Goal: Information Seeking & Learning: Learn about a topic

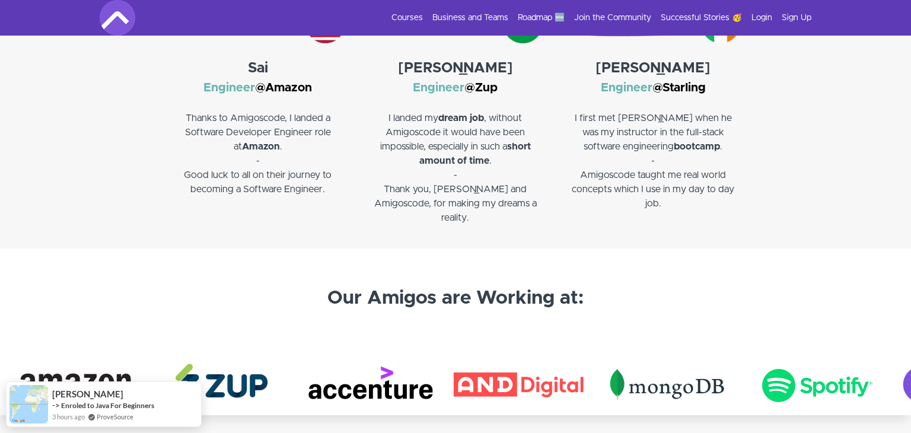
scroll to position [2076, 0]
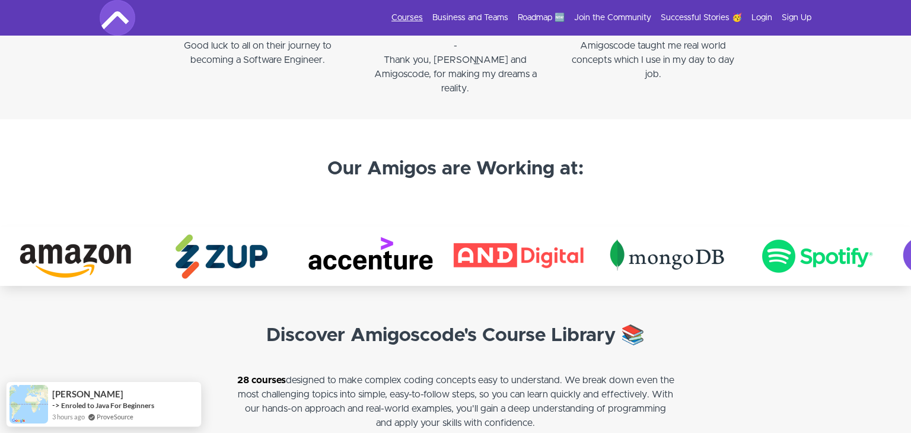
click at [406, 20] on link "Courses" at bounding box center [406, 18] width 31 height 12
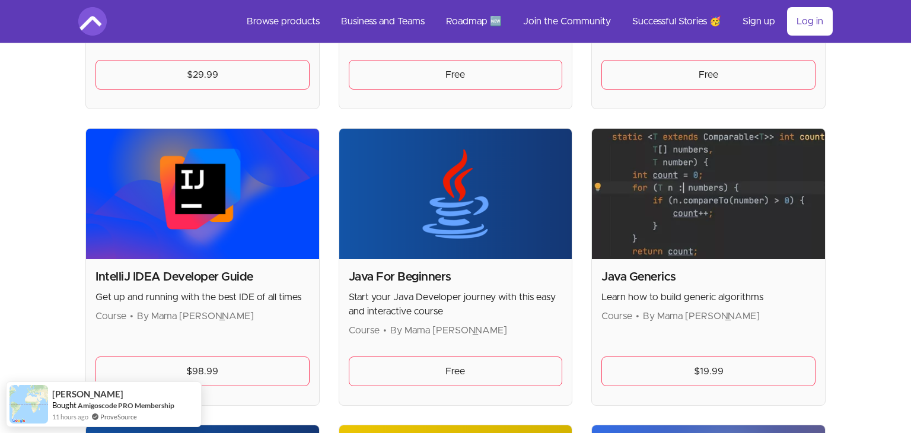
scroll to position [1127, 0]
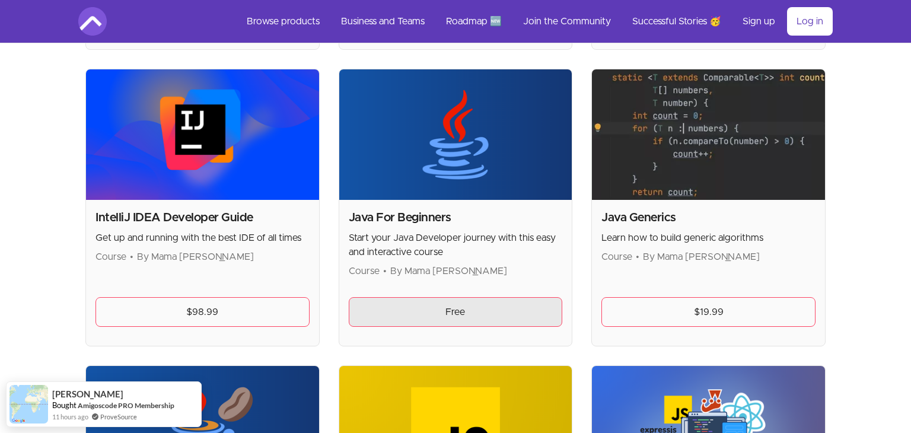
click at [445, 311] on link "Free" at bounding box center [456, 312] width 214 height 30
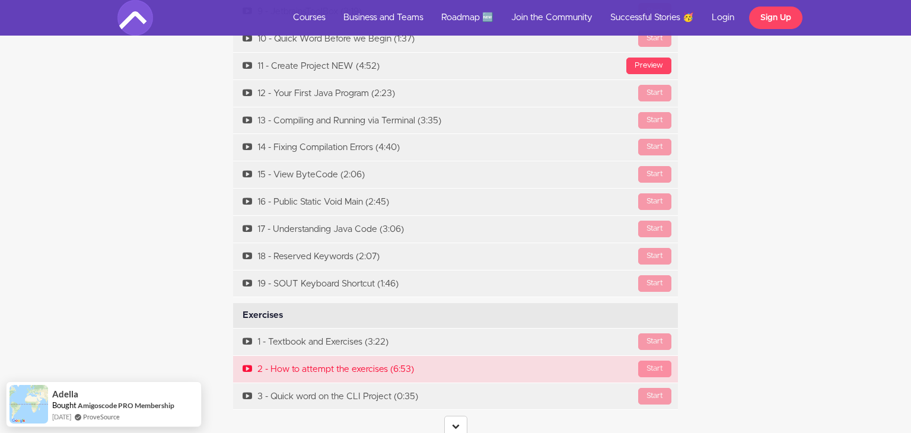
scroll to position [4626, 0]
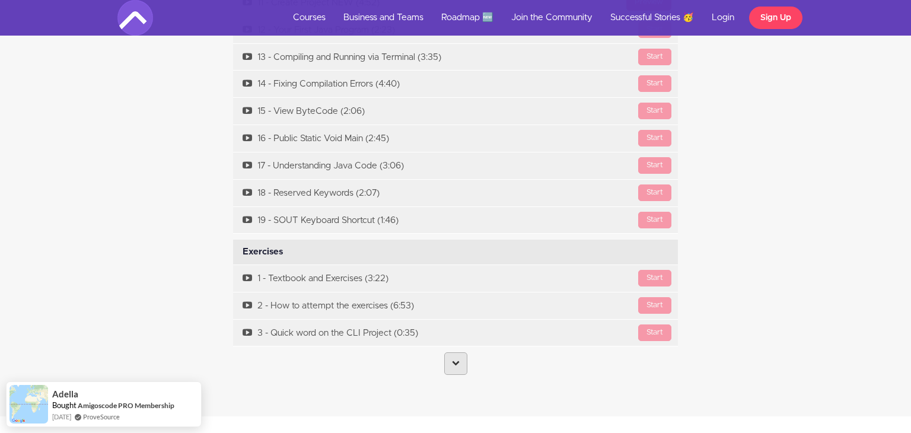
click at [454, 359] on icon at bounding box center [456, 363] width 8 height 8
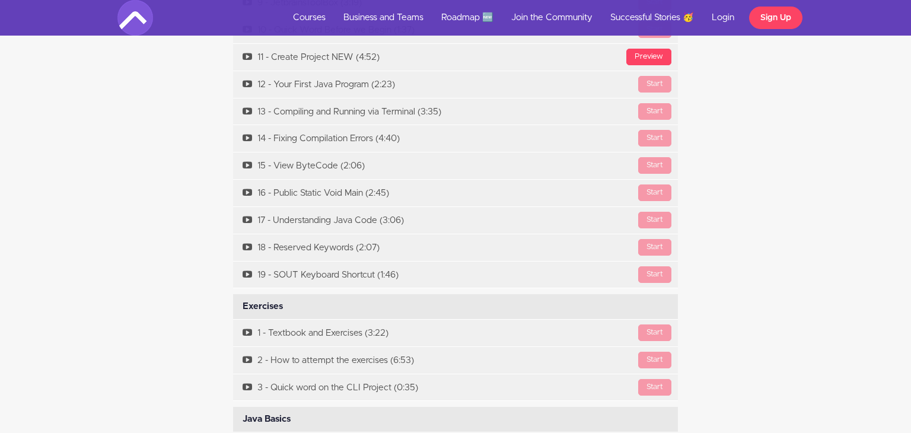
scroll to position [4567, 0]
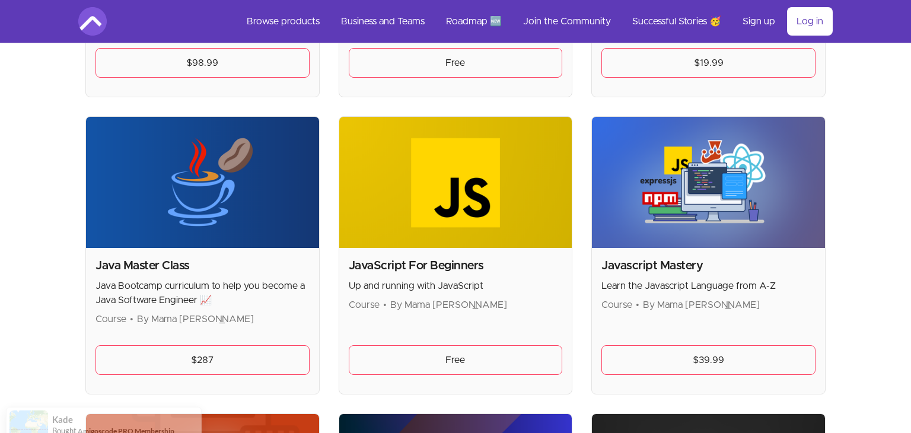
scroll to position [1483, 0]
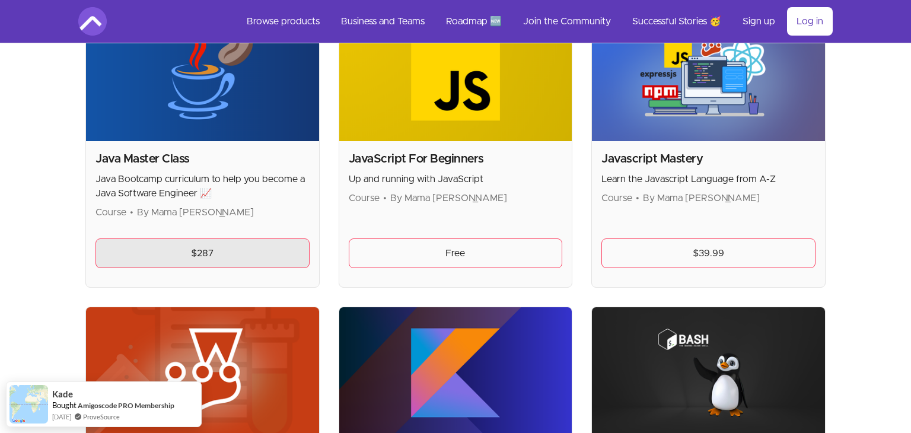
click at [205, 246] on link "$287" at bounding box center [202, 253] width 214 height 30
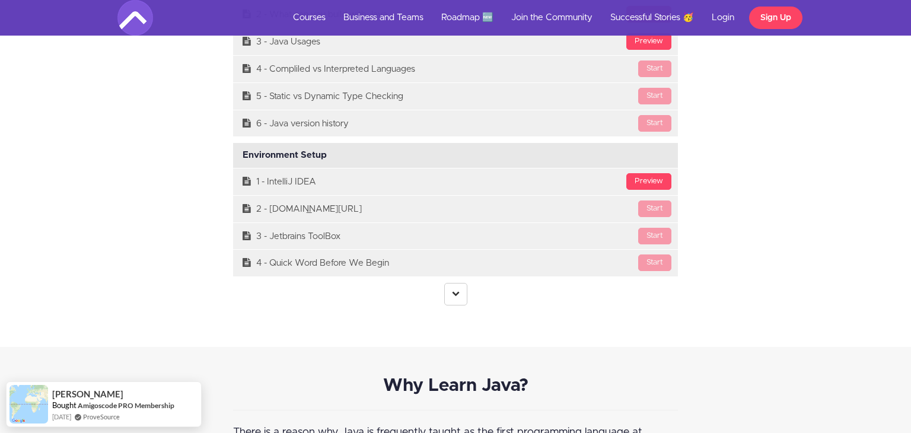
scroll to position [3381, 0]
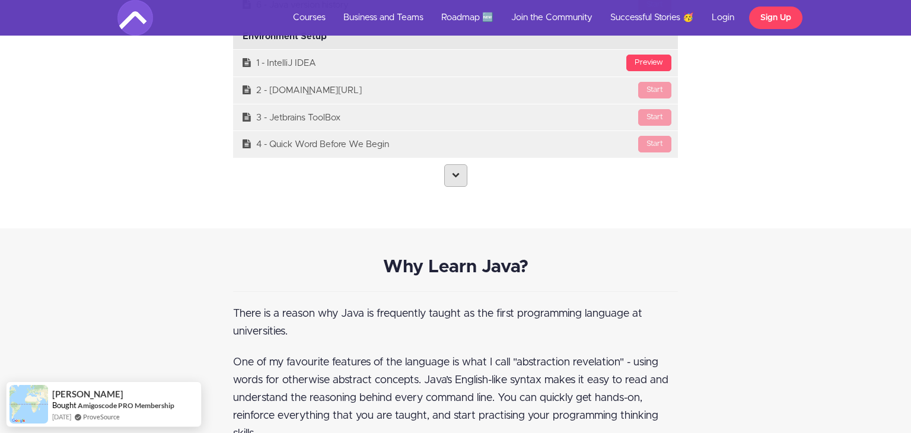
click at [450, 169] on link at bounding box center [455, 175] width 23 height 23
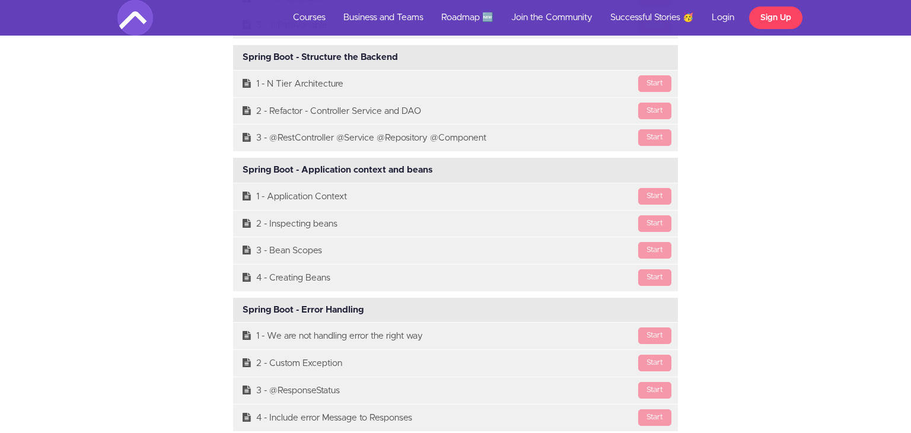
scroll to position [13523, 0]
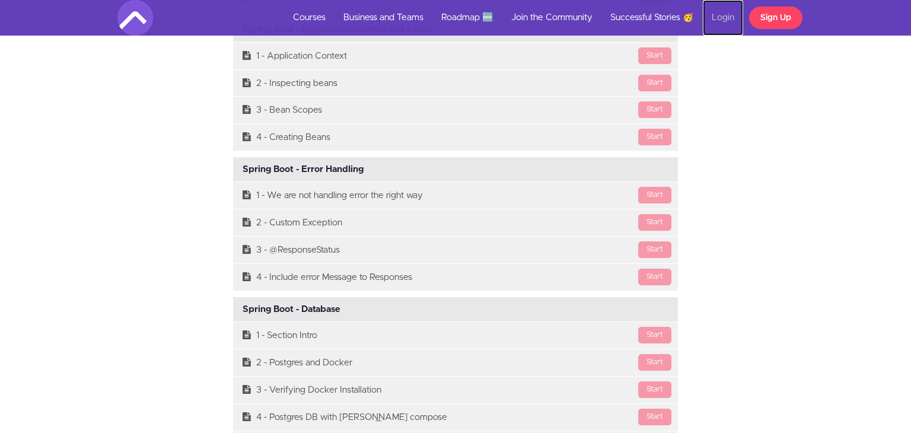
click at [719, 12] on link "Login" at bounding box center [723, 18] width 40 height 36
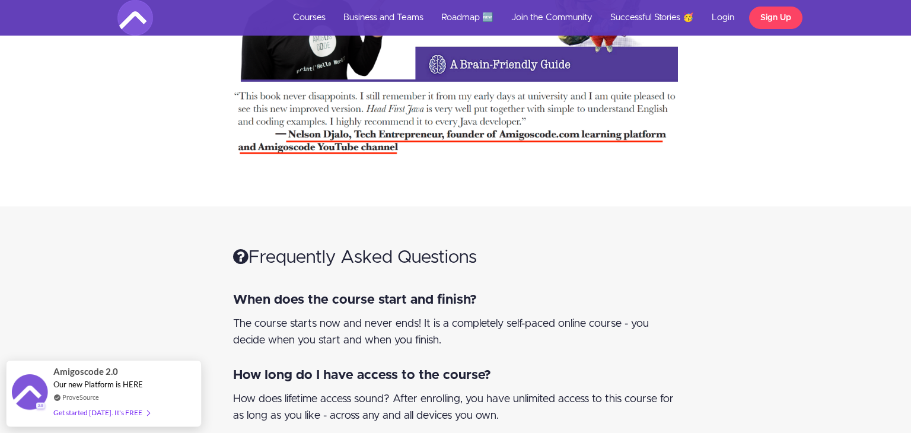
scroll to position [11402, 0]
